Goal: Transaction & Acquisition: Purchase product/service

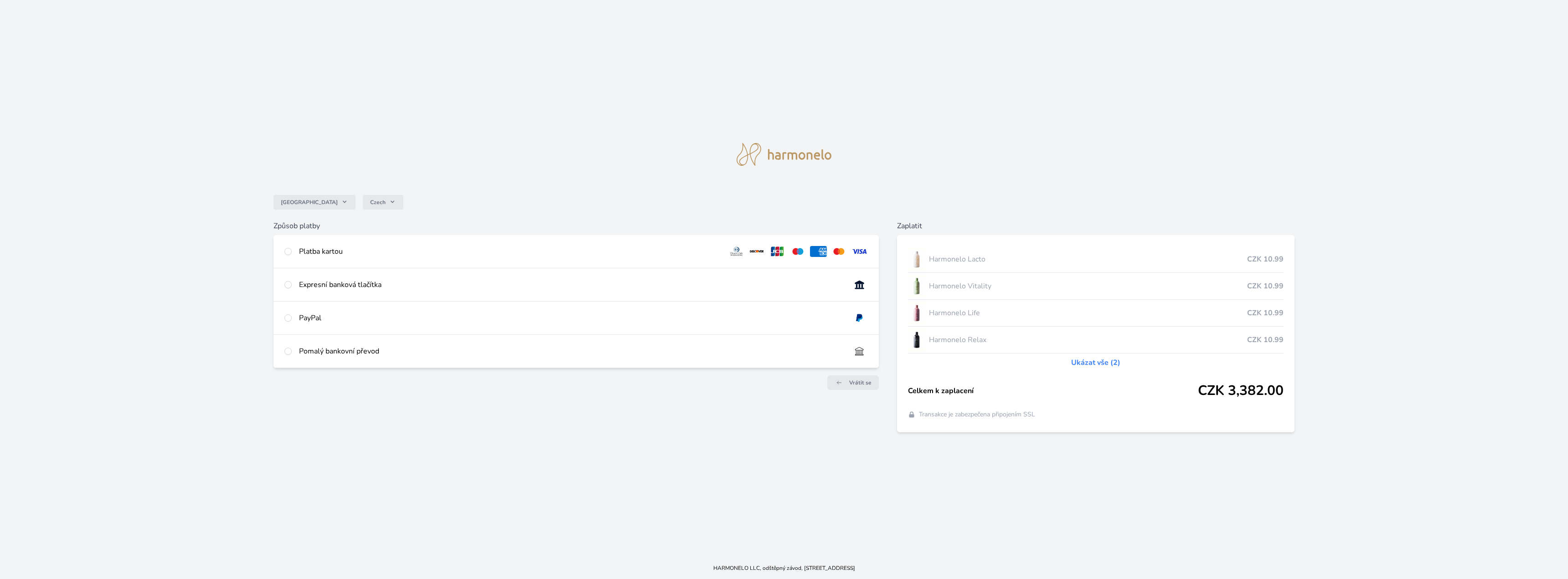
click at [366, 352] on div "Pomalý bankovní převod" at bounding box center [571, 351] width 544 height 11
radio input "true"
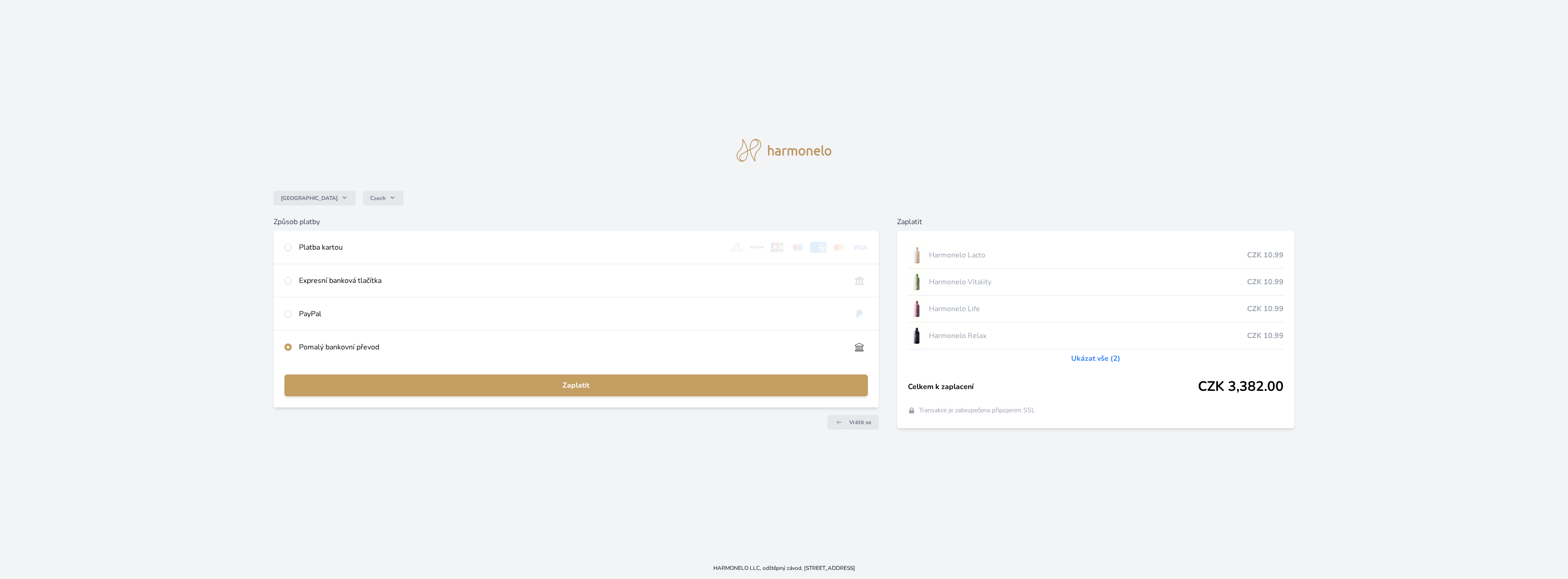
click at [357, 314] on div "PayPal" at bounding box center [571, 314] width 544 height 11
radio input "true"
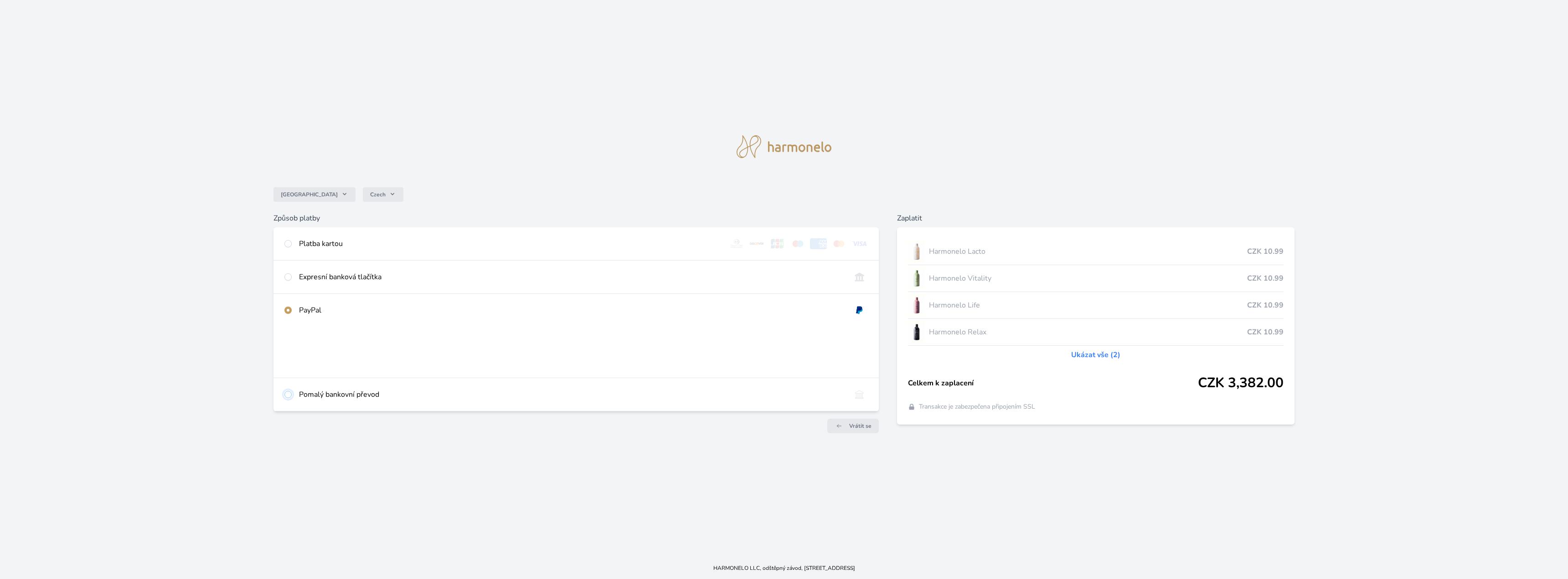
click at [289, 395] on input "radio" at bounding box center [288, 394] width 7 height 7
radio input "true"
radio input "false"
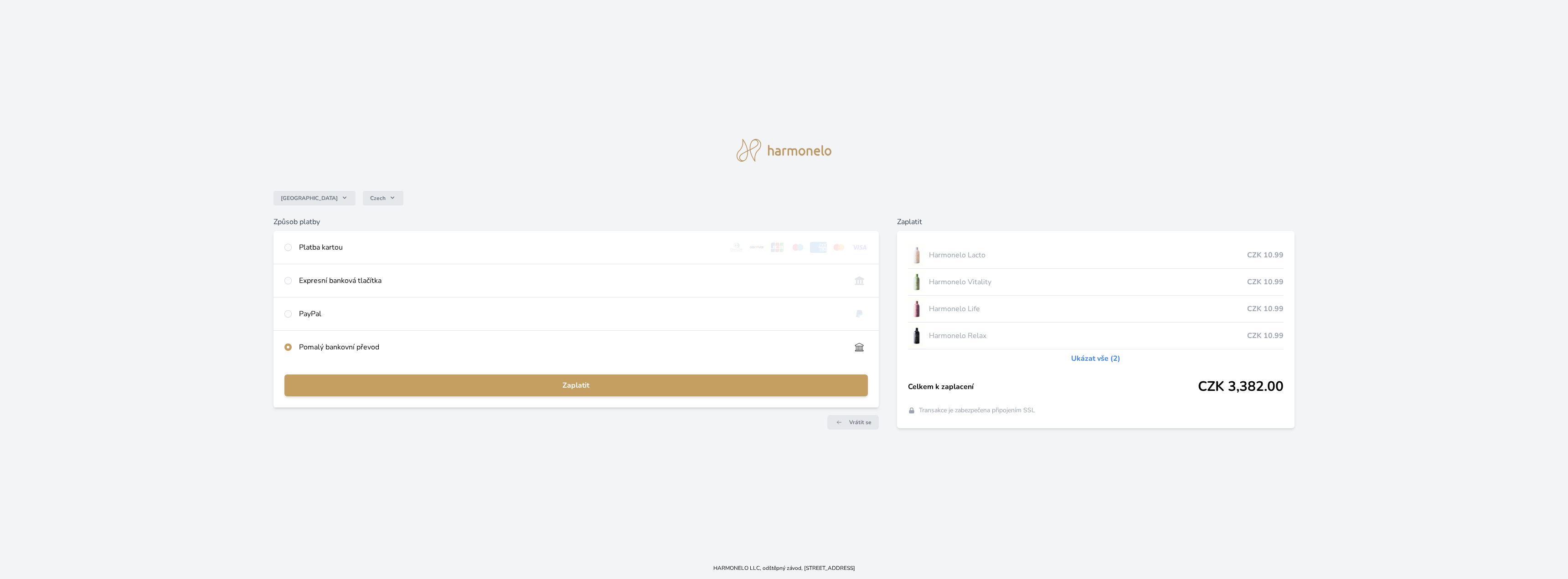
click at [612, 397] on div "Zaplatit" at bounding box center [575, 385] width 605 height 44
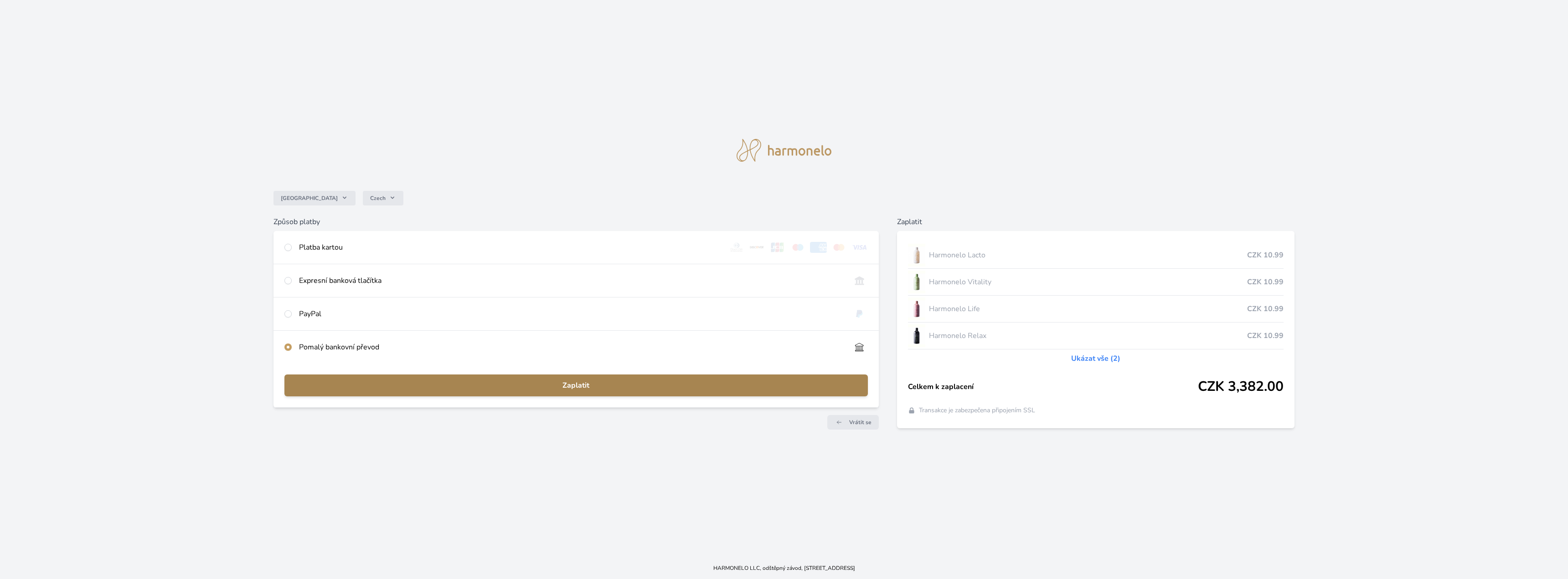
click at [620, 385] on span "Zaplatit" at bounding box center [576, 386] width 569 height 11
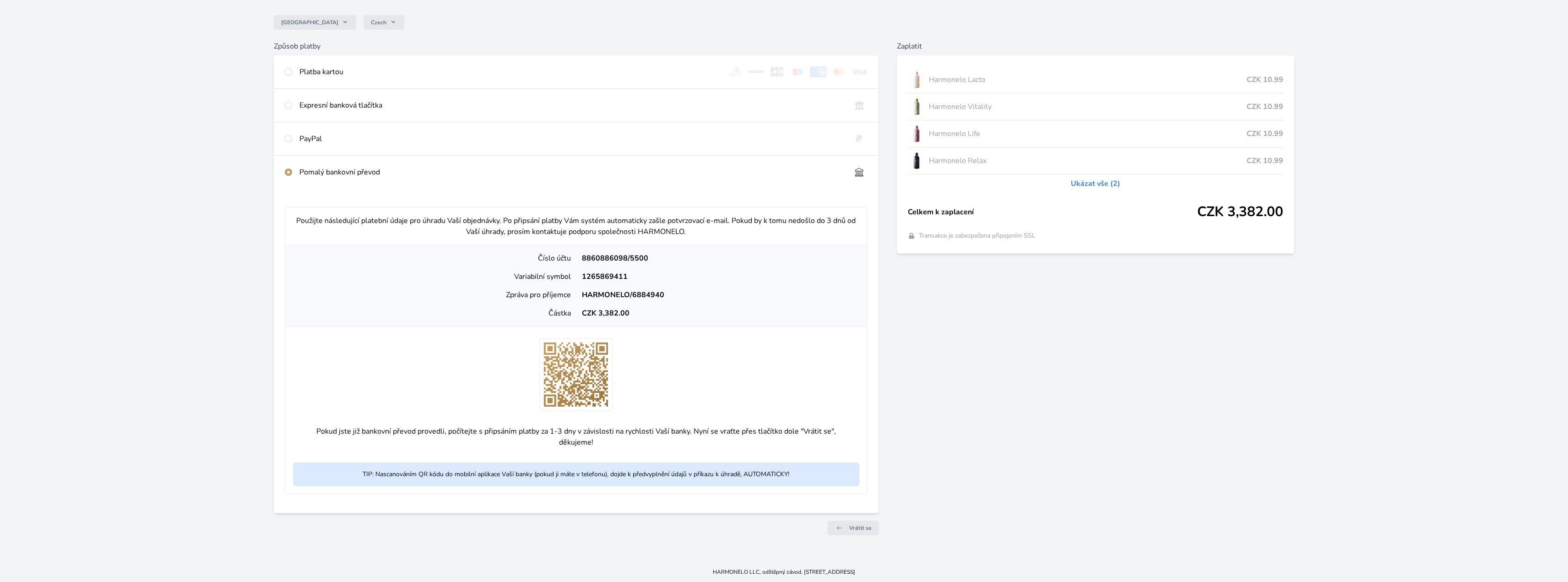
scroll to position [75, 0]
click at [874, 529] on link "Vrátit se" at bounding box center [853, 527] width 52 height 15
